Goal: Information Seeking & Learning: Learn about a topic

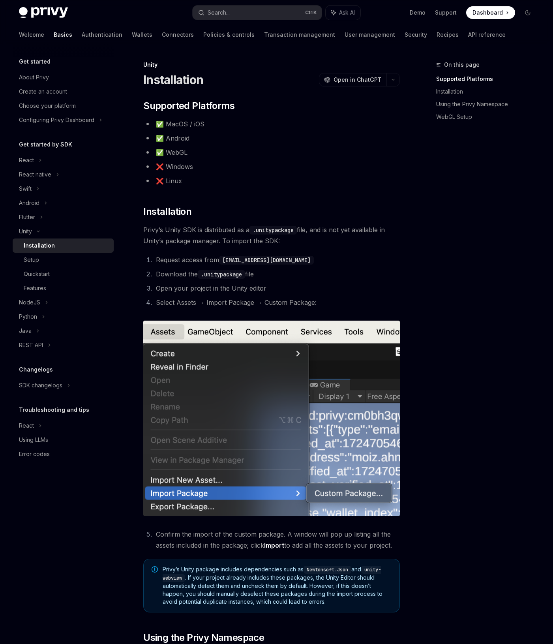
type textarea "*"
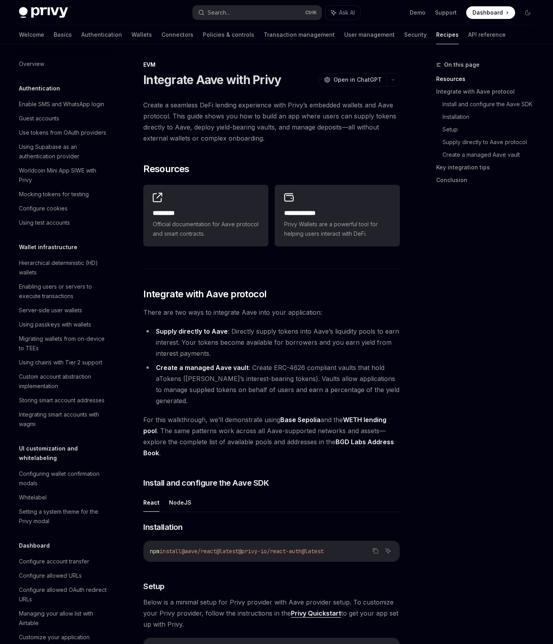
scroll to position [781, 0]
